Goal: Task Accomplishment & Management: Use online tool/utility

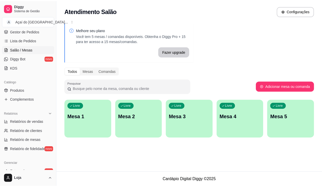
scroll to position [102, 0]
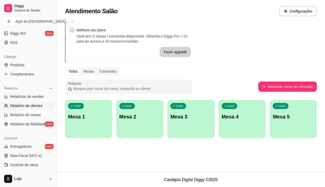
click at [32, 105] on span "Relatório de clientes" at bounding box center [26, 105] width 32 height 5
select select "30"
select select "HIGHEST_TOTAL_SPENT_WITH_ORDERS"
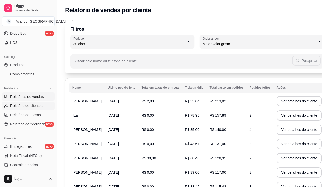
click at [30, 99] on link "Relatórios de vendas" at bounding box center [28, 96] width 53 height 8
select select "ALL"
select select "0"
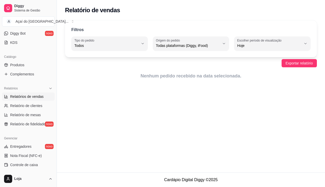
click at [254, 44] on span "Hoje" at bounding box center [269, 45] width 64 height 5
click at [275, 67] on span "Ontem" at bounding box center [270, 66] width 61 height 5
type input "1"
select select "1"
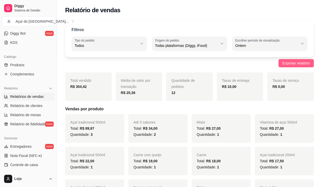
drag, startPoint x: 279, startPoint y: 67, endPoint x: 284, endPoint y: 67, distance: 5.6
click at [280, 67] on div "Exportar relatório" at bounding box center [189, 63] width 248 height 8
